Goal: Information Seeking & Learning: Learn about a topic

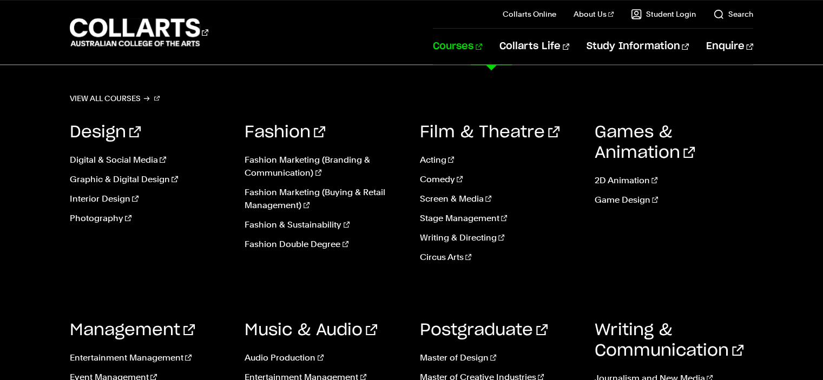
scroll to position [1418, 0]
drag, startPoint x: 104, startPoint y: 252, endPoint x: 184, endPoint y: 259, distance: 80.3
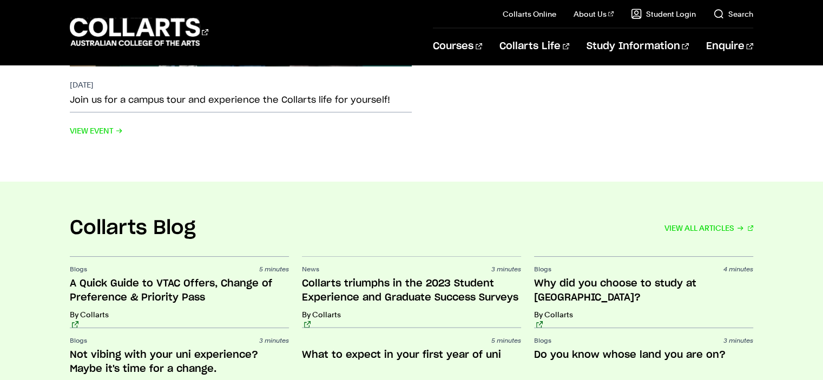
scroll to position [2305, 0]
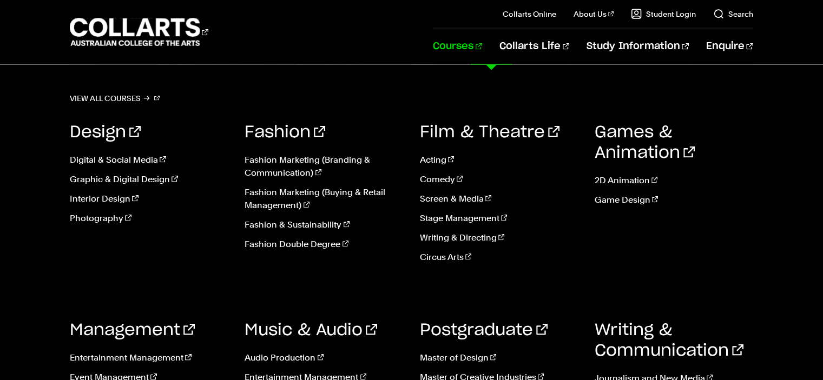
click at [482, 51] on link "Courses" at bounding box center [457, 47] width 49 height 36
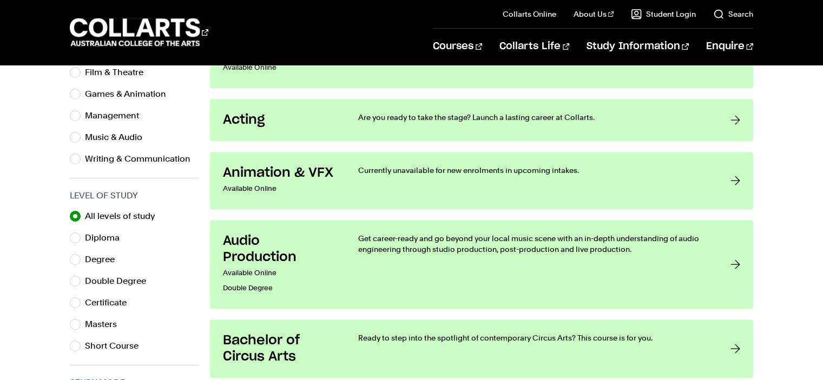
scroll to position [390, 0]
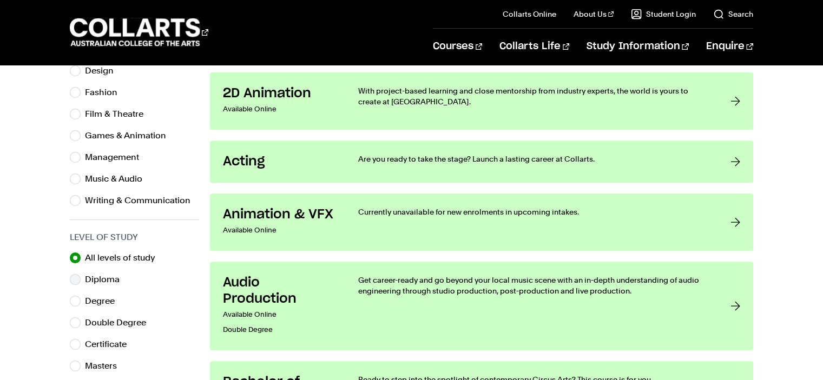
click at [104, 276] on label "Diploma" at bounding box center [106, 279] width 43 height 15
click at [81, 276] on input "Diploma" at bounding box center [75, 279] width 11 height 11
radio input "true"
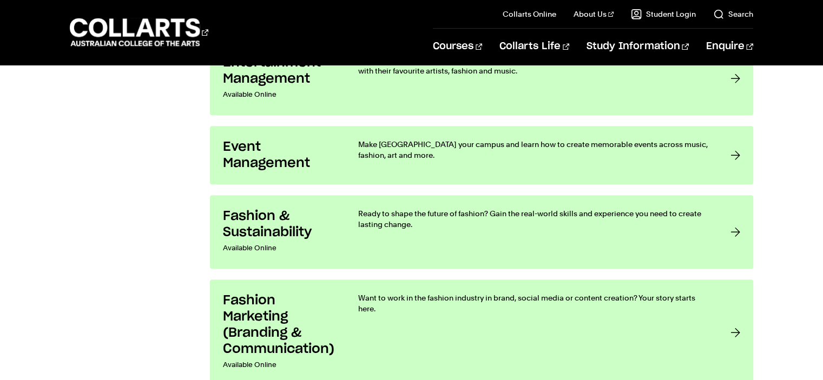
scroll to position [821, 0]
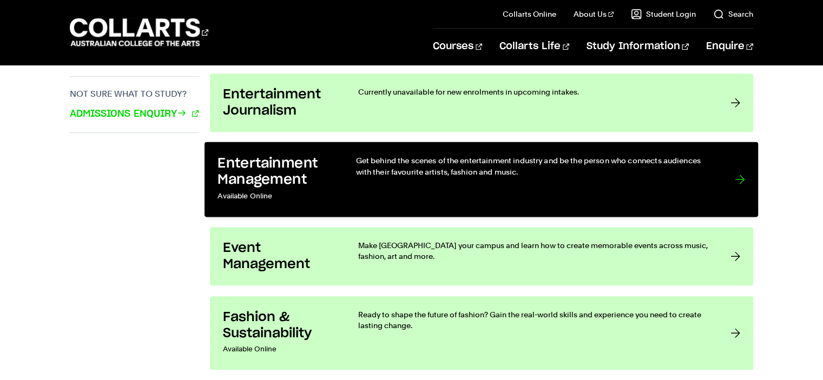
click at [504, 164] on p "Get behind the scenes of the entertainment industry and be the person who conne…" at bounding box center [534, 166] width 357 height 22
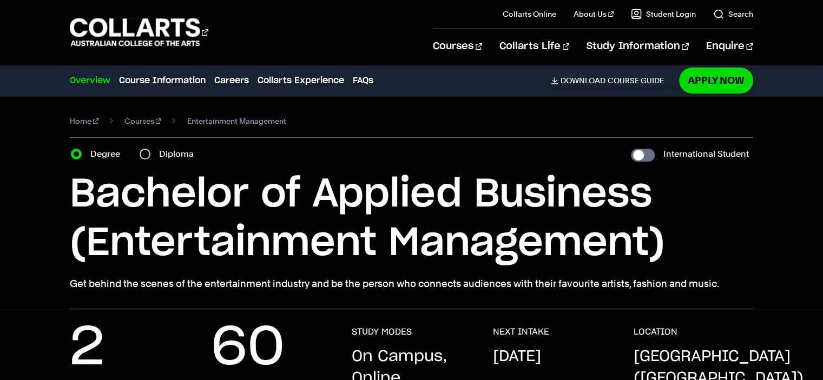
click at [144, 160] on div "Diploma" at bounding box center [170, 154] width 61 height 15
click at [148, 151] on input "Diploma" at bounding box center [145, 154] width 11 height 11
radio input "true"
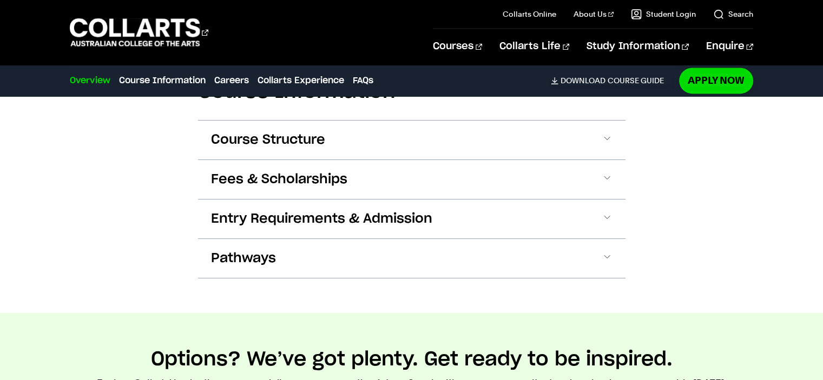
scroll to position [1568, 0]
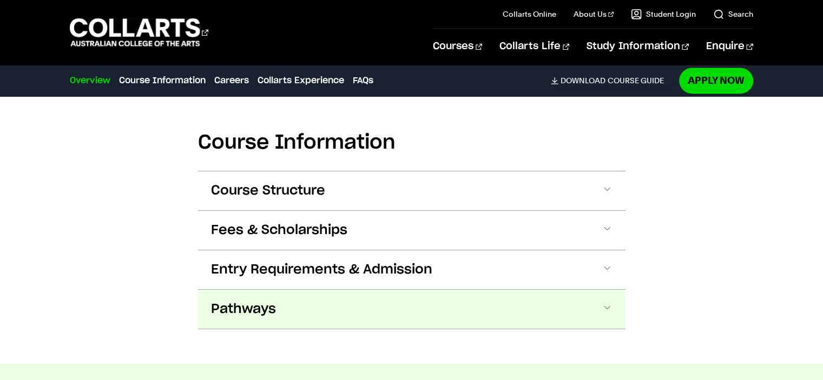
click at [382, 290] on button "Pathways" at bounding box center [411, 309] width 427 height 39
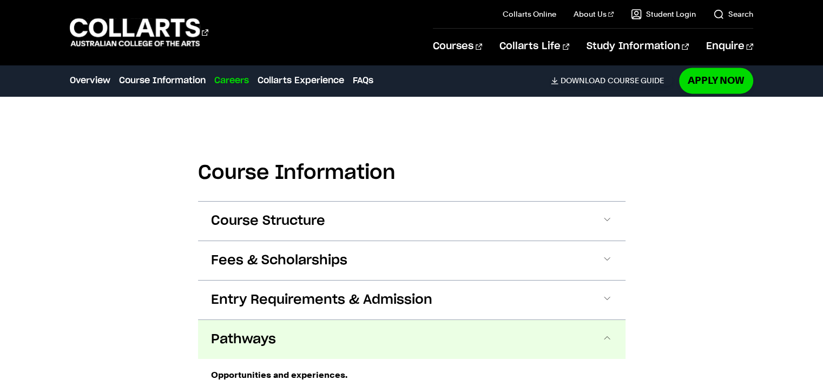
scroll to position [1477, 0]
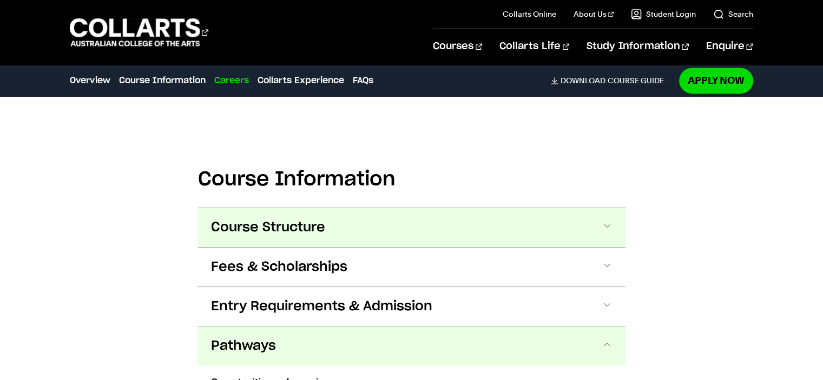
click at [606, 221] on span at bounding box center [606, 228] width 11 height 14
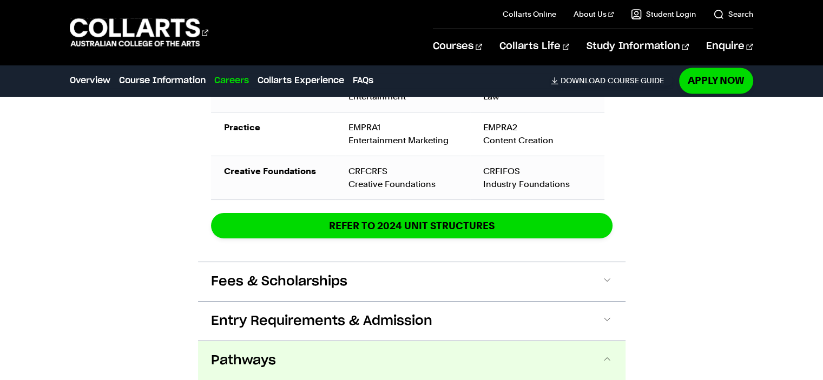
scroll to position [1936, 0]
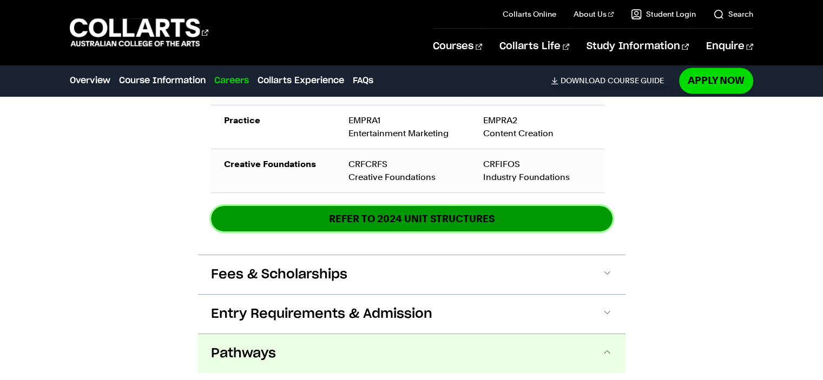
click at [506, 206] on link "REFER TO 2024 unit structures" at bounding box center [411, 218] width 401 height 25
